Goal: Task Accomplishment & Management: Manage account settings

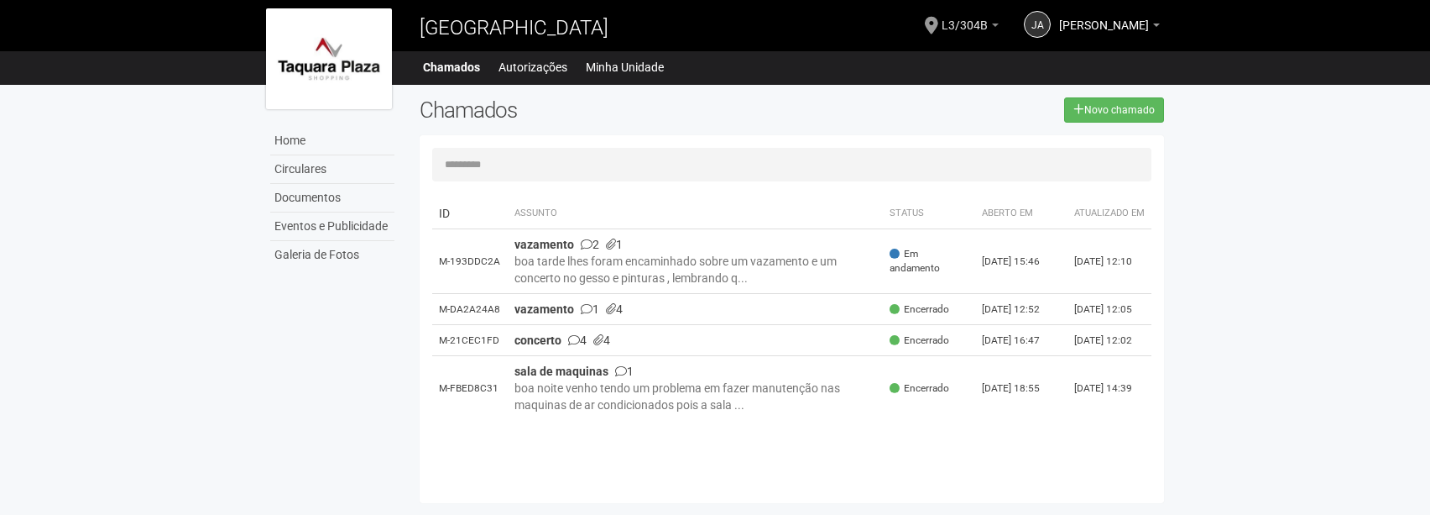
click at [992, 24] on b at bounding box center [995, 25] width 7 height 3
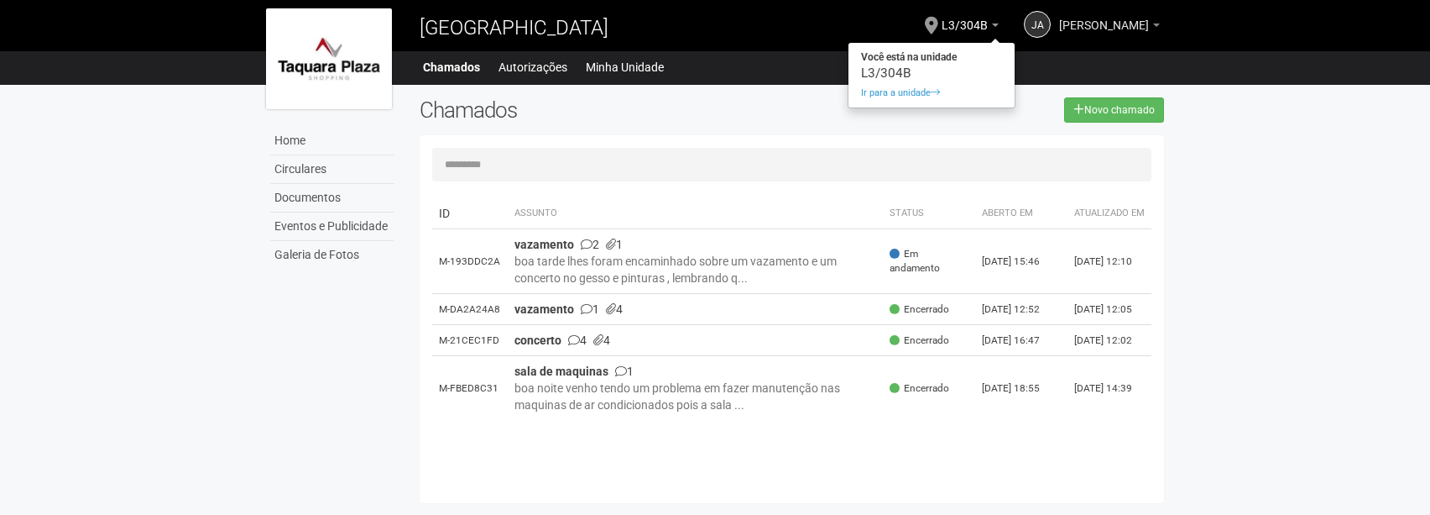
click at [1154, 24] on b at bounding box center [1156, 25] width 7 height 3
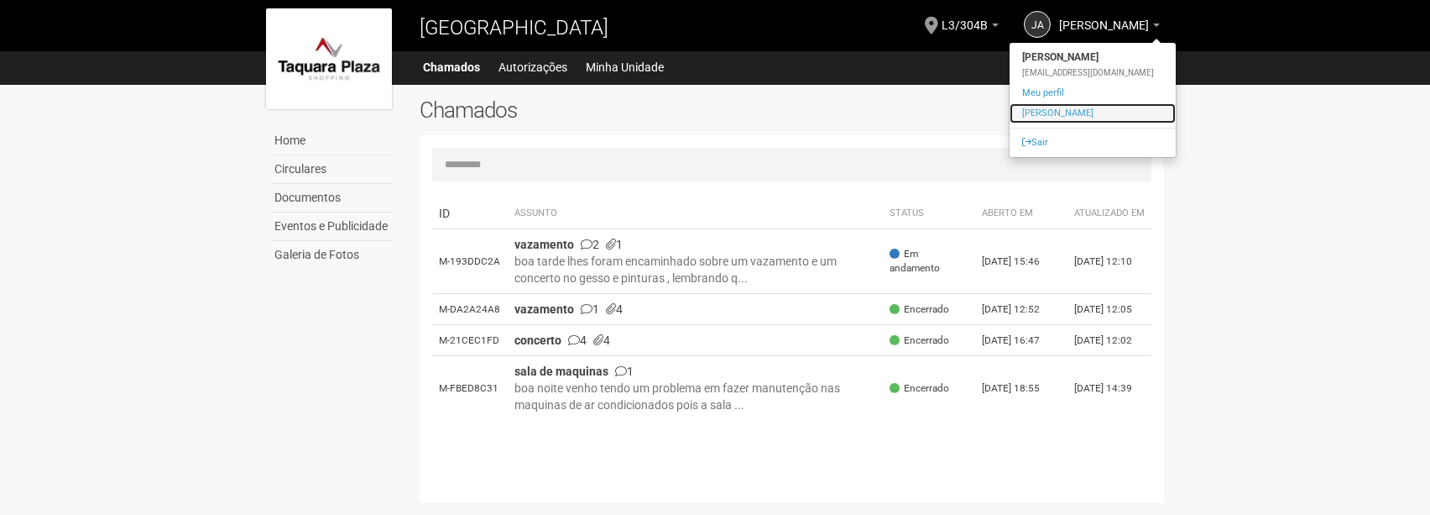
click at [1117, 117] on link "[PERSON_NAME]" at bounding box center [1093, 113] width 166 height 20
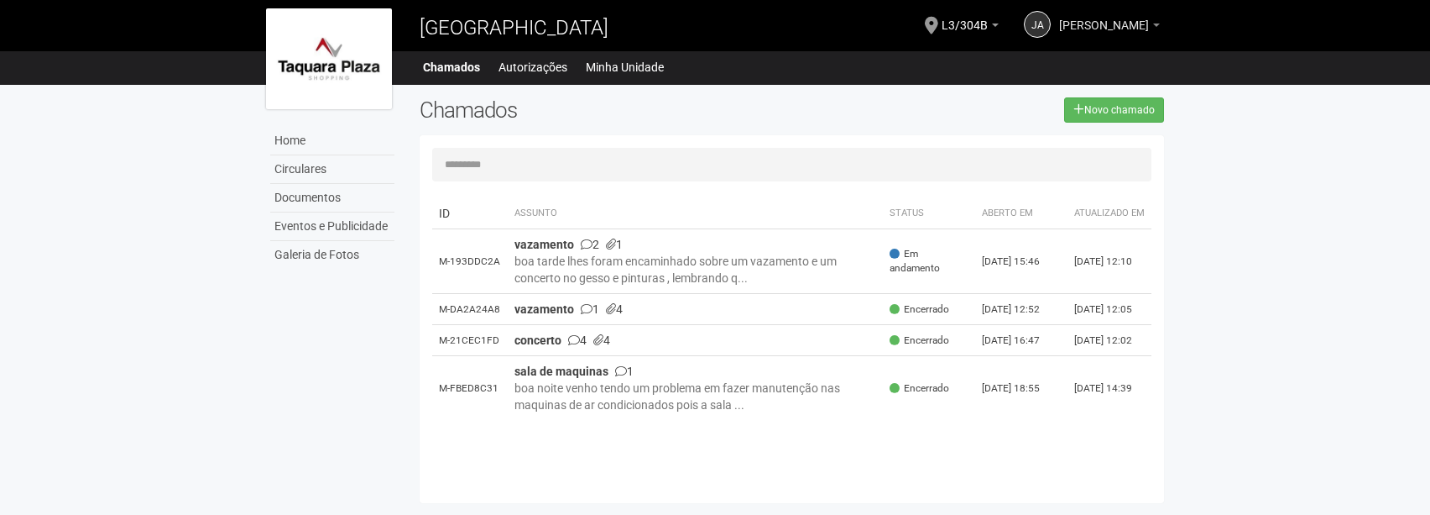
click at [1154, 22] on link "[PERSON_NAME]" at bounding box center [1109, 27] width 101 height 13
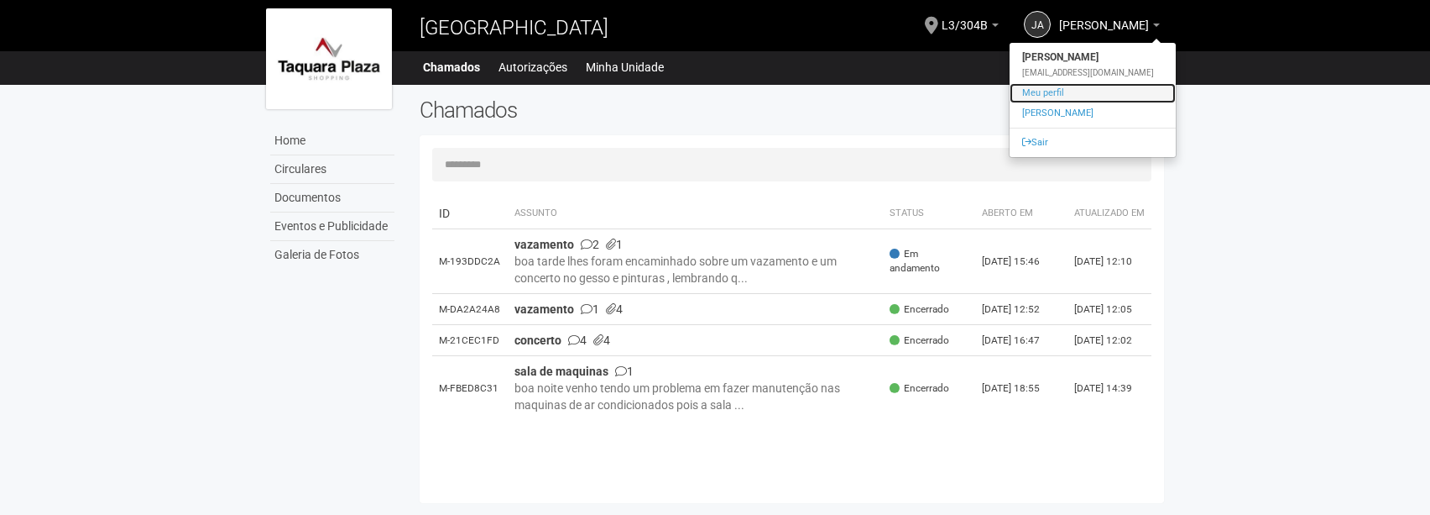
click at [1095, 89] on link "Meu perfil" at bounding box center [1093, 93] width 166 height 20
